Goal: Task Accomplishment & Management: Complete application form

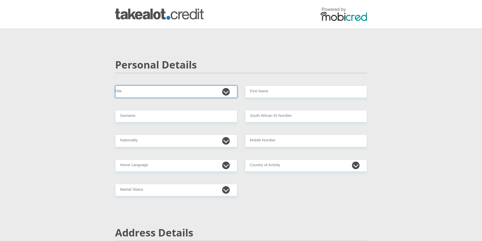
click at [222, 89] on select "Mr Ms Mrs Dr [PERSON_NAME]" at bounding box center [176, 92] width 122 height 12
select select "Mr"
click at [115, 86] on select "Mr Ms Mrs Dr [PERSON_NAME]" at bounding box center [176, 92] width 122 height 12
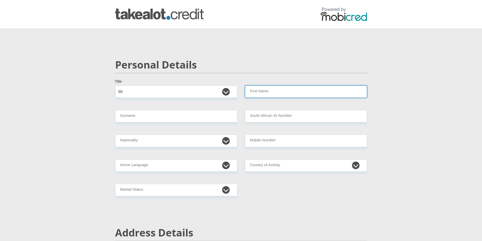
click at [272, 93] on input "First Name" at bounding box center [306, 92] width 122 height 12
type input "[PERSON_NAME]"
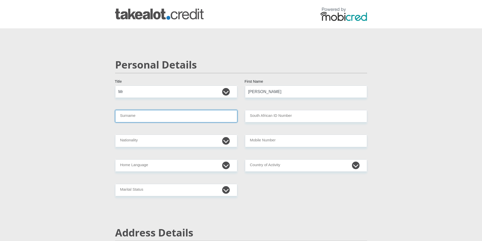
type input "[PERSON_NAME]"
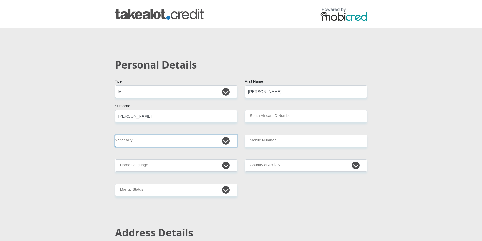
select select "ZAF"
type input "0646335394"
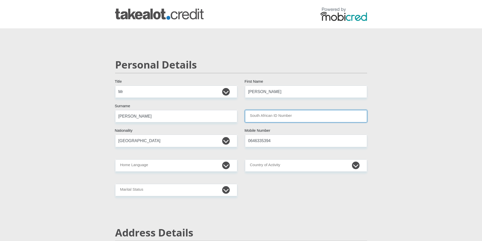
click at [282, 119] on input "South African ID Number" at bounding box center [306, 116] width 122 height 12
type input "9401015740088"
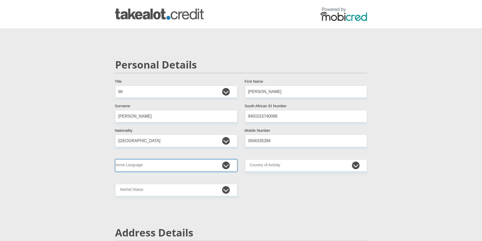
click at [214, 166] on select "Afrikaans English Sepedi South Ndebele Southern Sotho Swati Tsonga Tswana Venda…" at bounding box center [176, 165] width 122 height 12
select select "afr"
click at [115, 159] on select "Afrikaans English Sepedi South Ndebele Southern Sotho Swati Tsonga Tswana Venda…" at bounding box center [176, 165] width 122 height 12
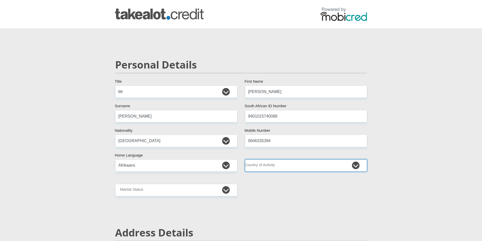
click at [267, 169] on select "[GEOGRAPHIC_DATA] [GEOGRAPHIC_DATA] [GEOGRAPHIC_DATA] [GEOGRAPHIC_DATA] [GEOGRA…" at bounding box center [306, 165] width 122 height 12
select select "ZAF"
click at [245, 159] on select "[GEOGRAPHIC_DATA] [GEOGRAPHIC_DATA] [GEOGRAPHIC_DATA] [GEOGRAPHIC_DATA] [GEOGRA…" at bounding box center [306, 165] width 122 height 12
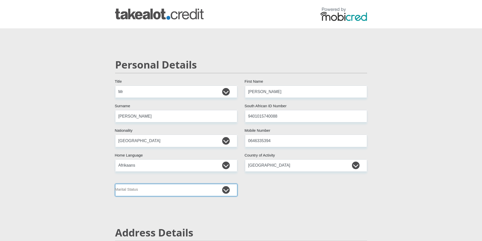
click at [208, 187] on select "Married ANC Single Divorced Widowed Married COP or Customary Law" at bounding box center [176, 190] width 122 height 12
click at [115, 184] on select "Married ANC Single Divorced Widowed Married COP or Customary Law" at bounding box center [176, 190] width 122 height 12
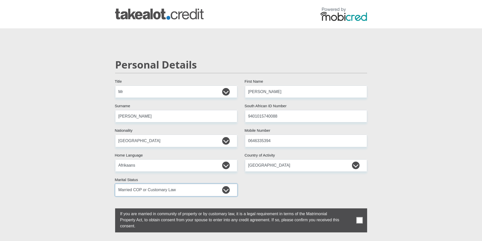
click at [181, 190] on select "Married ANC Single Divorced Widowed Married COP or Customary Law" at bounding box center [176, 190] width 122 height 12
select select "1"
click at [115, 184] on select "Married ANC Single Divorced Widowed Married COP or Customary Law" at bounding box center [176, 190] width 122 height 12
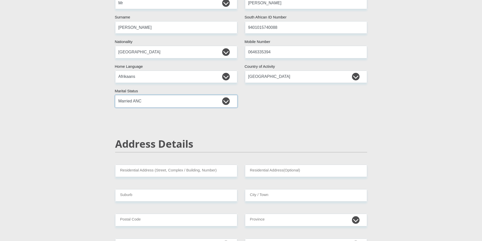
scroll to position [101, 0]
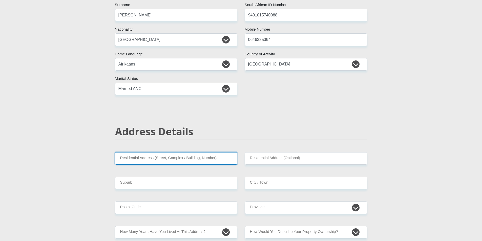
click at [169, 160] on input "Residential Address (Street, Complex / Building, Number)" at bounding box center [176, 158] width 122 height 12
type input "Unit [GEOGRAPHIC_DATA]"
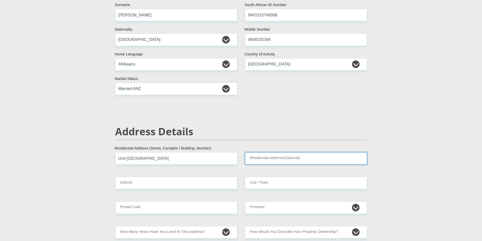
type input "[STREET_ADDRESS]"
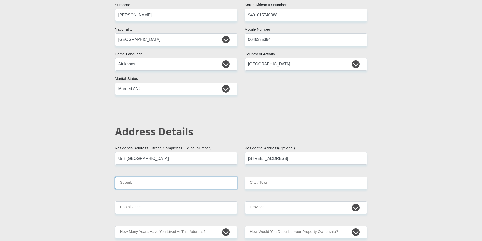
type input "paulshoff"
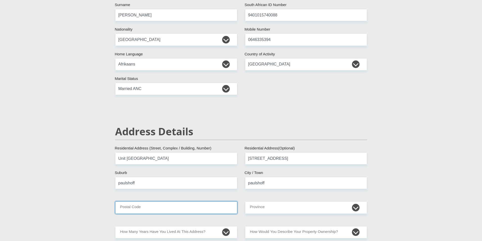
type input "2103"
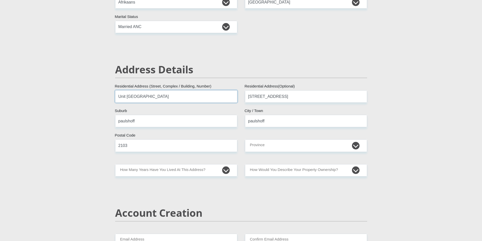
scroll to position [177, 0]
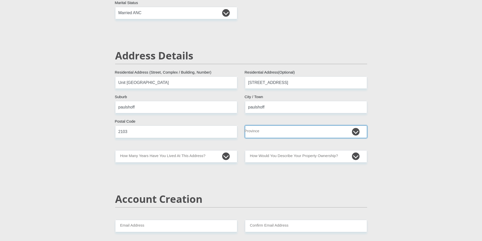
click at [268, 133] on select "Eastern Cape Free State [GEOGRAPHIC_DATA] [GEOGRAPHIC_DATA][DATE] [GEOGRAPHIC_D…" at bounding box center [306, 131] width 122 height 12
select select "Gauteng"
click at [245, 125] on select "Eastern Cape Free State [GEOGRAPHIC_DATA] [GEOGRAPHIC_DATA][DATE] [GEOGRAPHIC_D…" at bounding box center [306, 131] width 122 height 12
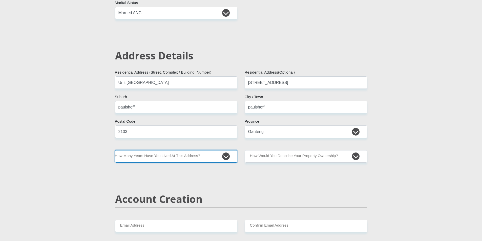
click at [198, 157] on select "less than 1 year 1-3 years 3-5 years 5+ years" at bounding box center [176, 156] width 122 height 12
select select "2"
click at [115, 150] on select "less than 1 year 1-3 years 3-5 years 5+ years" at bounding box center [176, 156] width 122 height 12
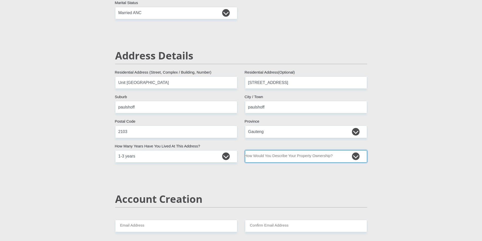
click at [270, 159] on select "Owned Rented Family Owned Company Dwelling" at bounding box center [306, 156] width 122 height 12
select select "Rented"
click at [245, 150] on select "Owned Rented Family Owned Company Dwelling" at bounding box center [306, 156] width 122 height 12
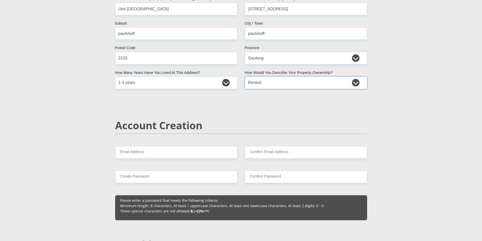
scroll to position [253, 0]
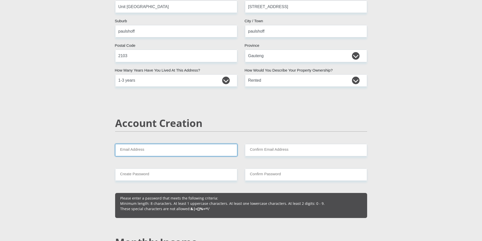
click at [142, 150] on input "Email Address" at bounding box center [176, 150] width 122 height 12
type input "[EMAIL_ADDRESS][DOMAIN_NAME]"
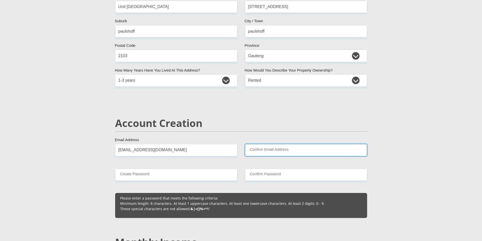
type input "[EMAIL_ADDRESS][DOMAIN_NAME]"
type input "0646335394"
type input "[PERSON_NAME]"
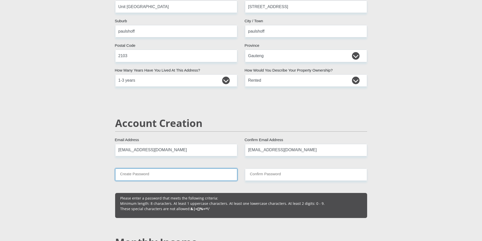
click at [158, 177] on input "Create Password" at bounding box center [176, 174] width 122 height 12
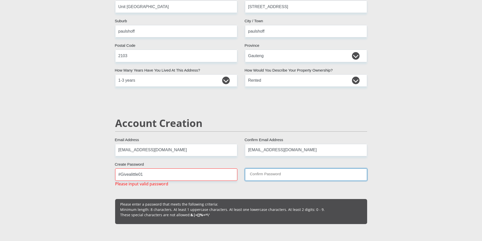
click at [254, 175] on input "Confirm Password" at bounding box center [306, 174] width 122 height 12
click at [144, 175] on input "#Givealittle01" at bounding box center [176, 174] width 122 height 12
type input "#"
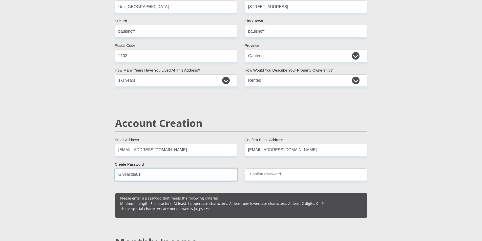
type input "Givealittle01"
click at [269, 176] on input "Confirm Password" at bounding box center [306, 174] width 122 height 12
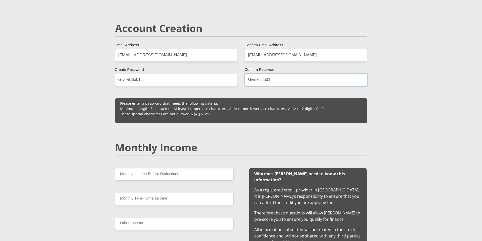
scroll to position [354, 0]
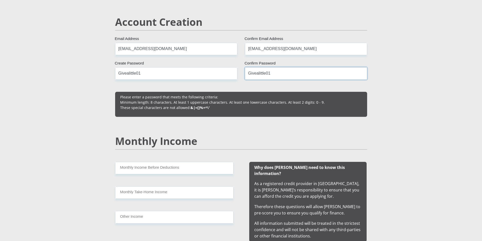
type input "Givealittle01"
click at [147, 170] on input "Monthly Income Before Deductions" at bounding box center [174, 168] width 118 height 12
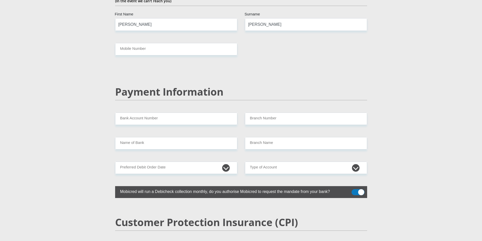
scroll to position [936, 0]
